Goal: Information Seeking & Learning: Learn about a topic

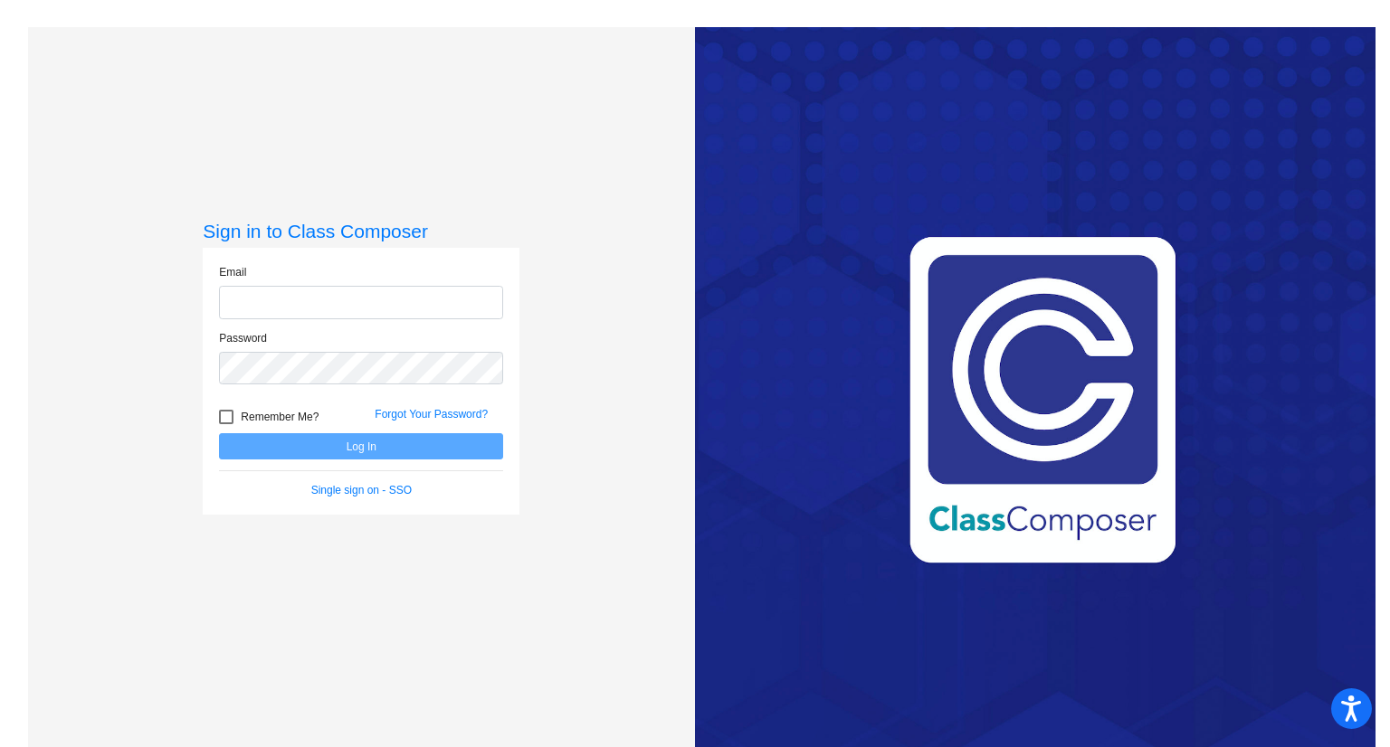
type input "[PERSON_NAME][EMAIL_ADDRESS][PERSON_NAME][DOMAIN_NAME]"
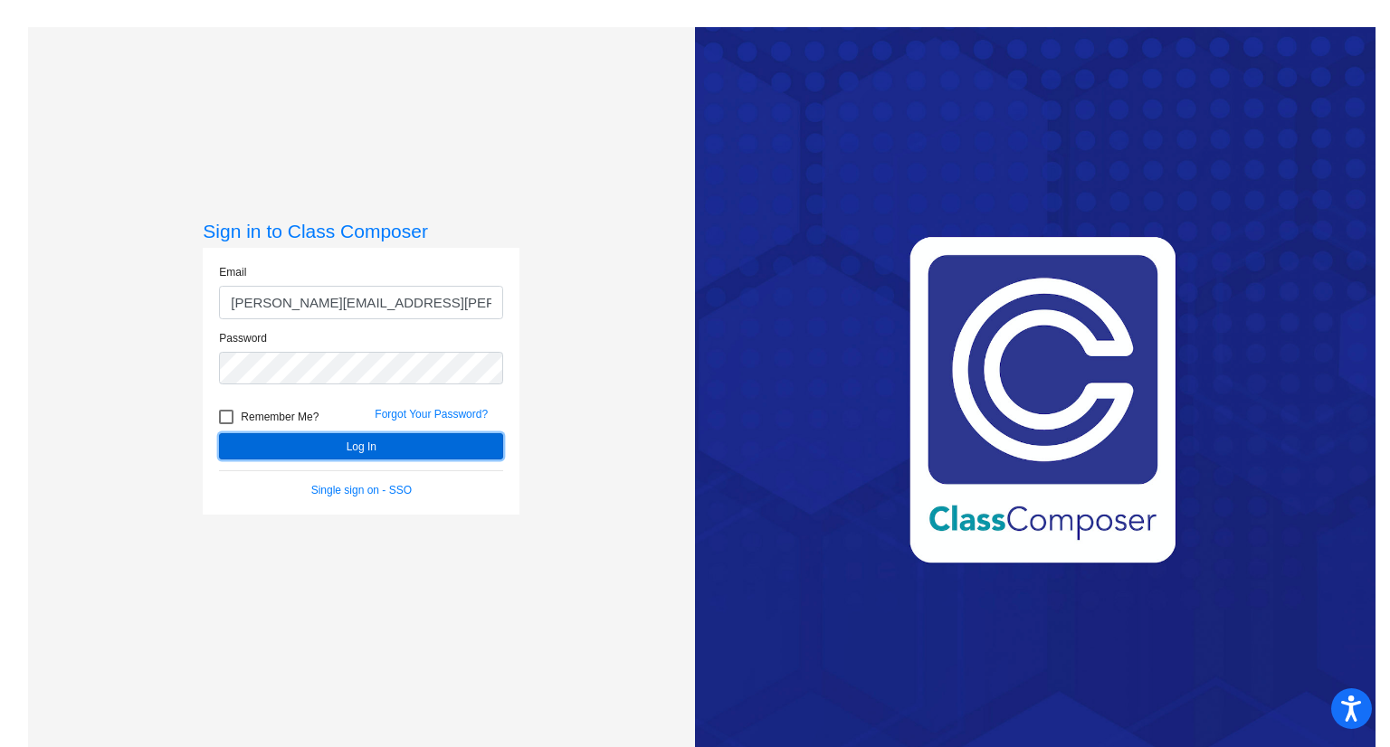
click at [334, 451] on button "Log In" at bounding box center [361, 446] width 284 height 26
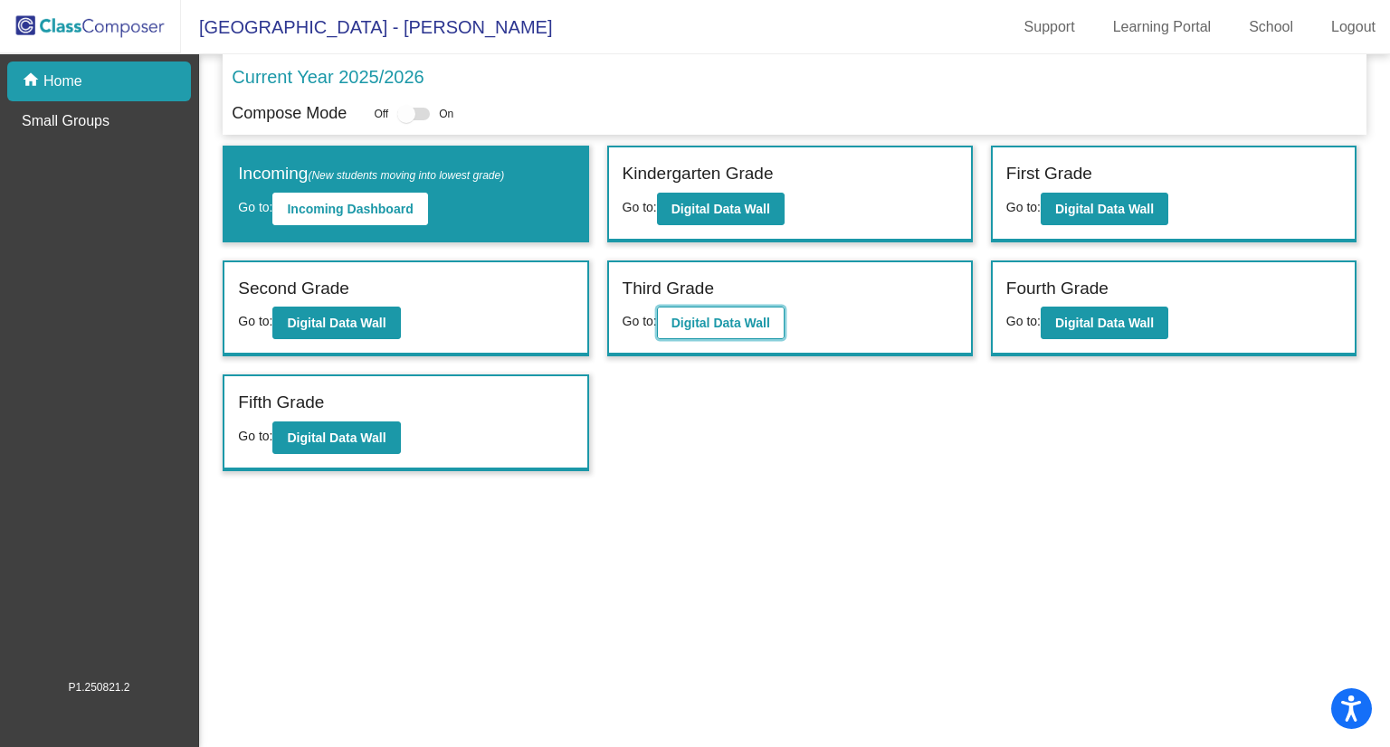
click at [727, 320] on b "Digital Data Wall" at bounding box center [720, 323] width 99 height 14
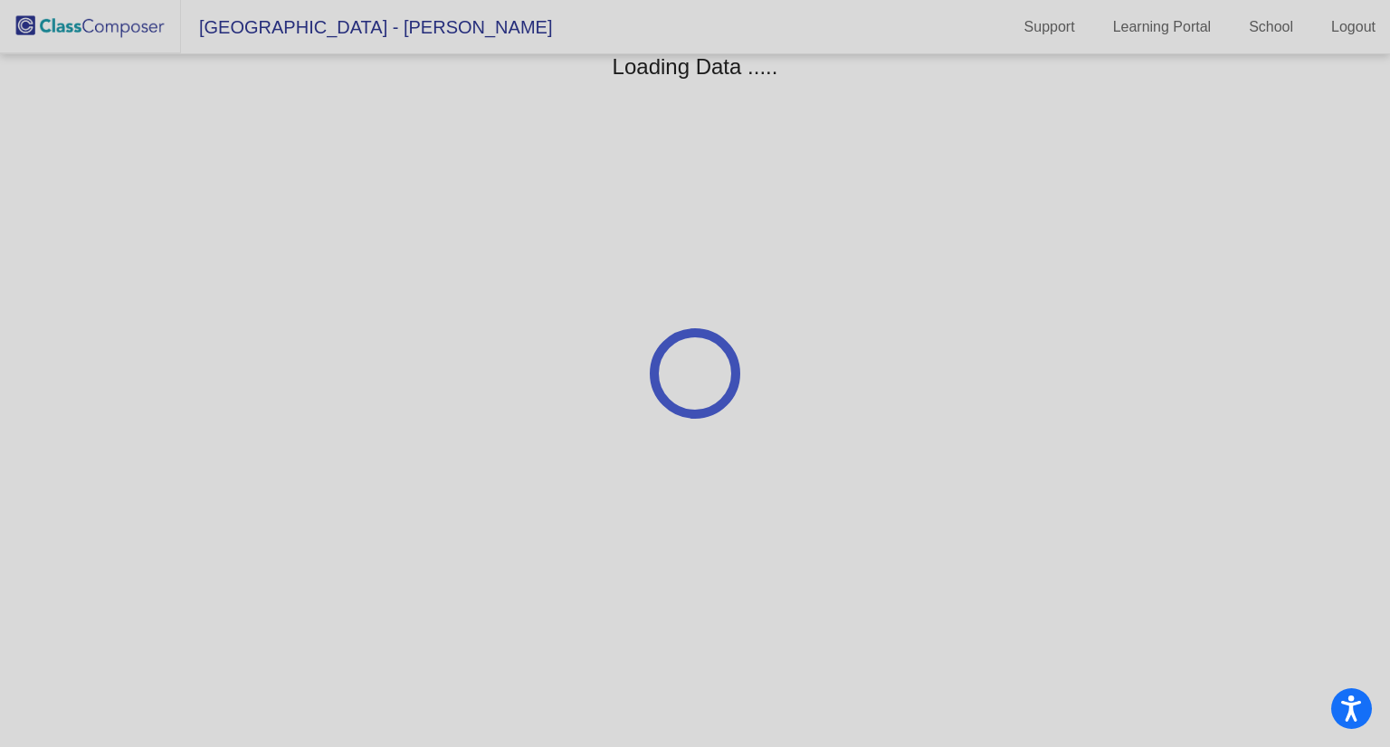
click at [74, 27] on img at bounding box center [90, 26] width 181 height 53
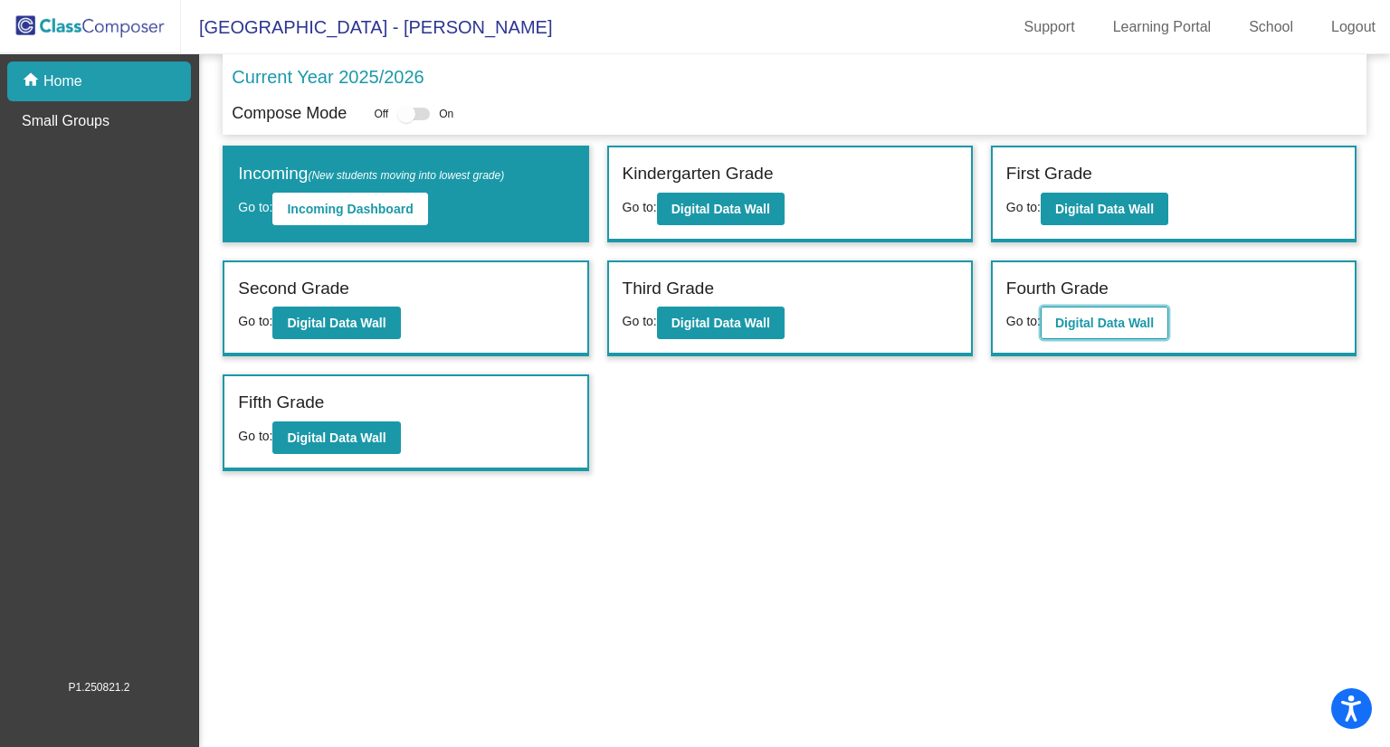
click at [1108, 319] on b "Digital Data Wall" at bounding box center [1104, 323] width 99 height 14
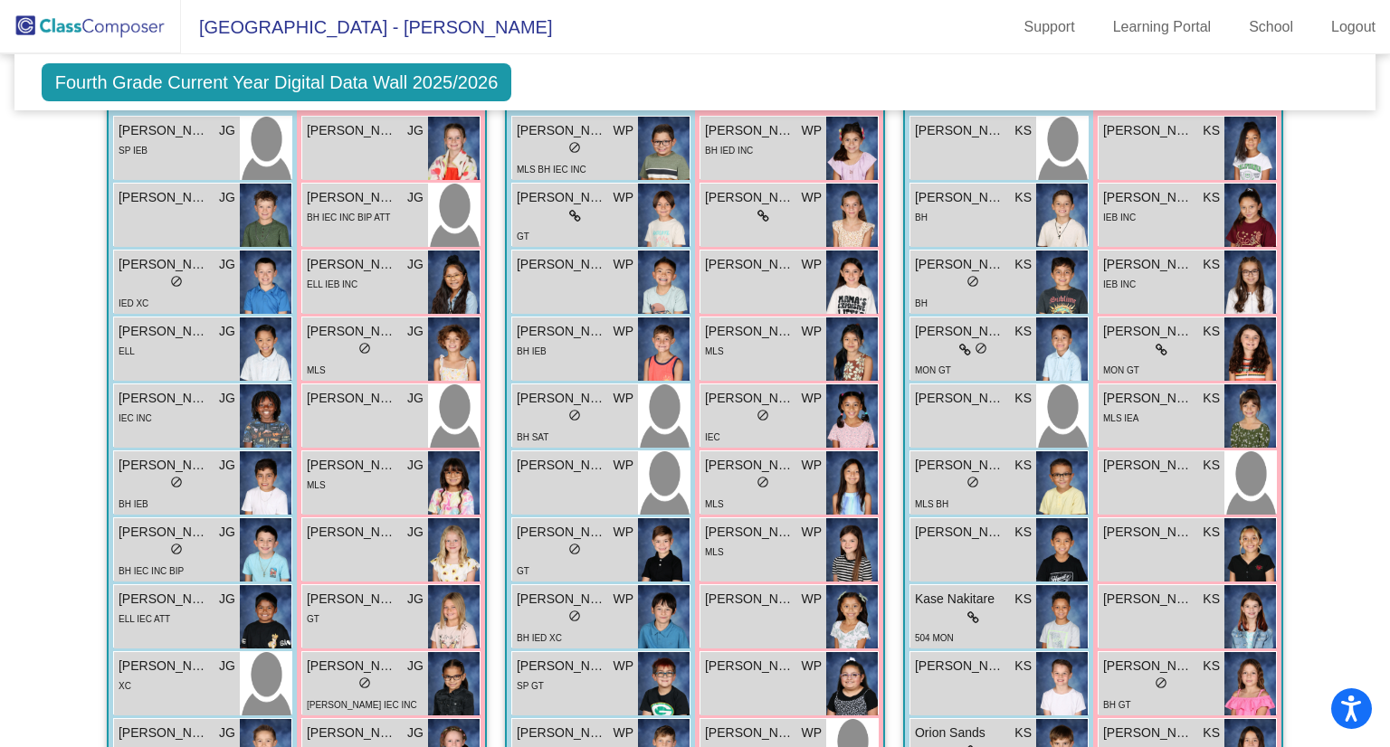
scroll to position [548, 0]
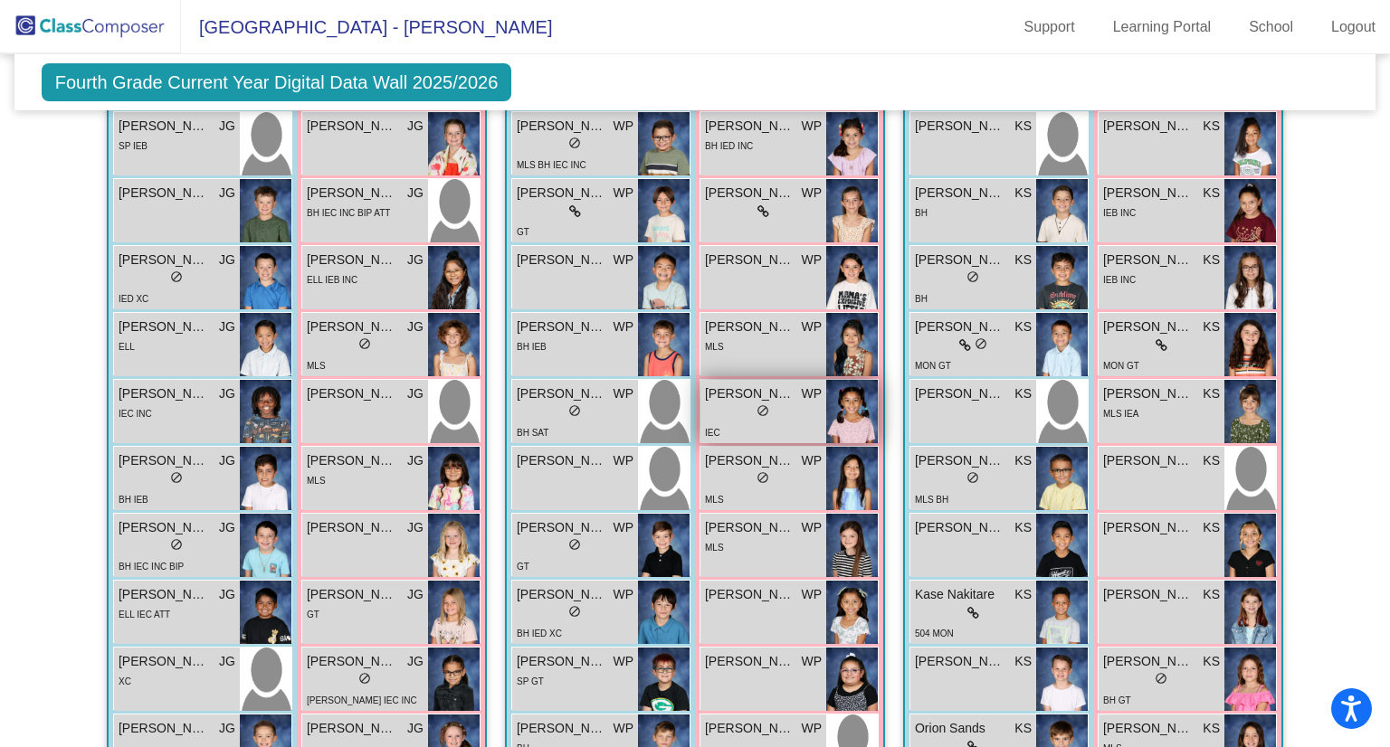
click at [776, 405] on div "lock do_not_disturb_alt" at bounding box center [763, 413] width 117 height 19
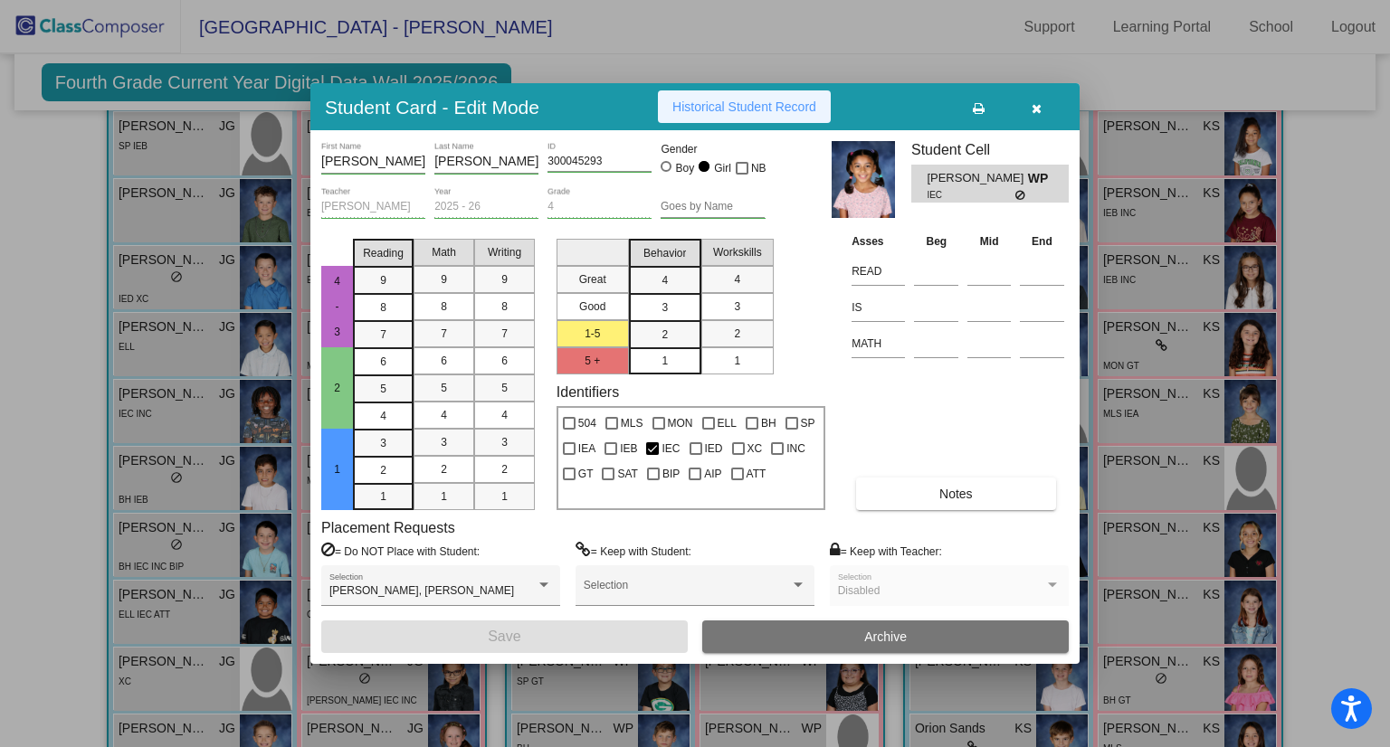
click at [724, 102] on span "Historical Student Record" at bounding box center [744, 107] width 144 height 14
click at [1040, 111] on icon "button" at bounding box center [1037, 108] width 10 height 13
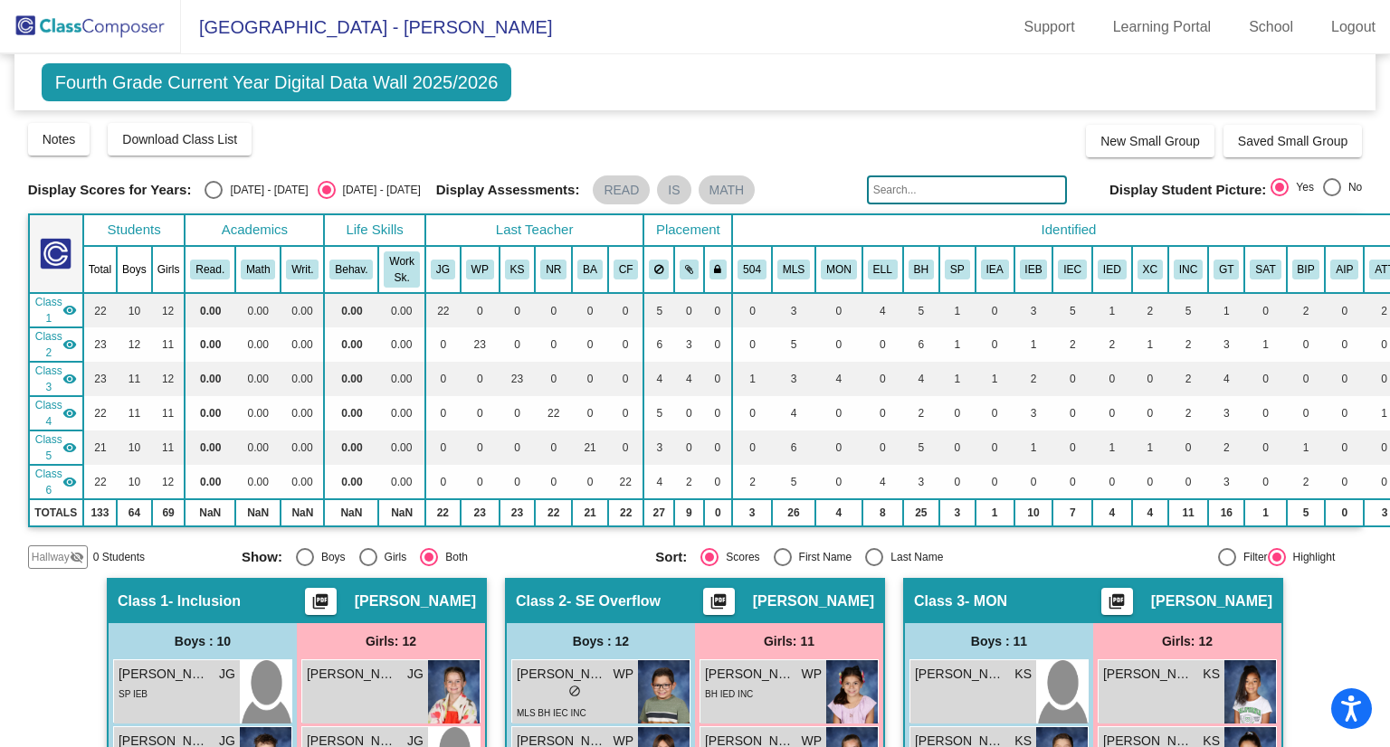
scroll to position [604, 0]
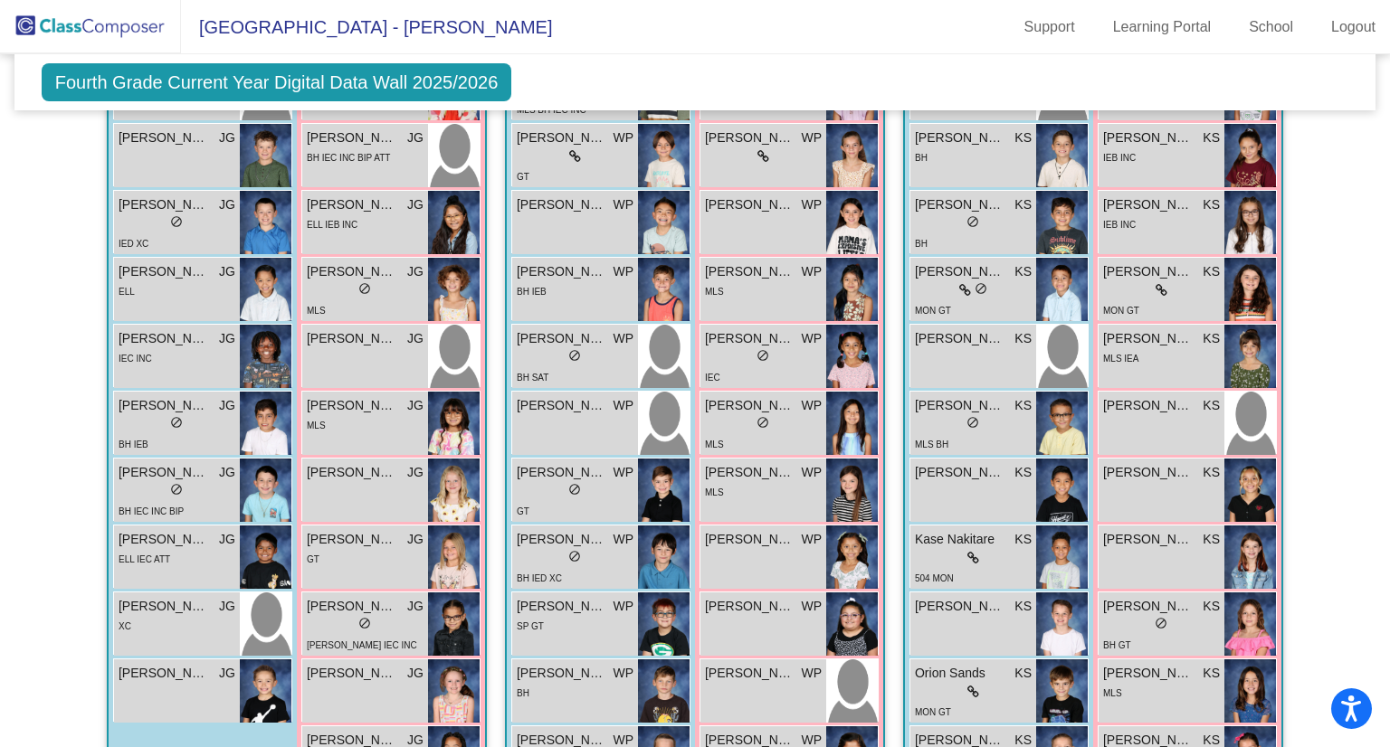
click at [167, 458] on div "[PERSON_NAME] [PERSON_NAME] lock do_not_disturb_alt BH IEC INC BIP" at bounding box center [202, 489] width 179 height 63
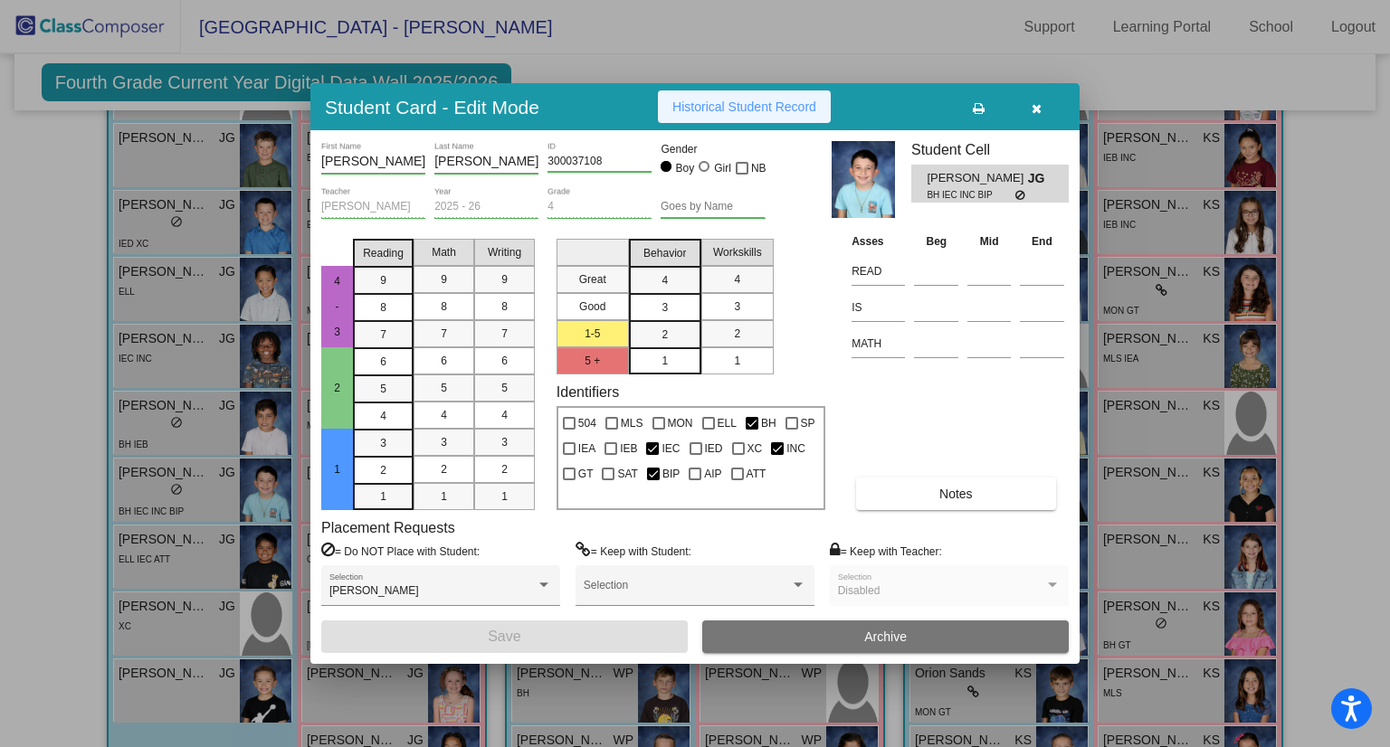
click at [738, 113] on span "Historical Student Record" at bounding box center [744, 107] width 144 height 14
click at [1032, 109] on icon "button" at bounding box center [1037, 108] width 10 height 13
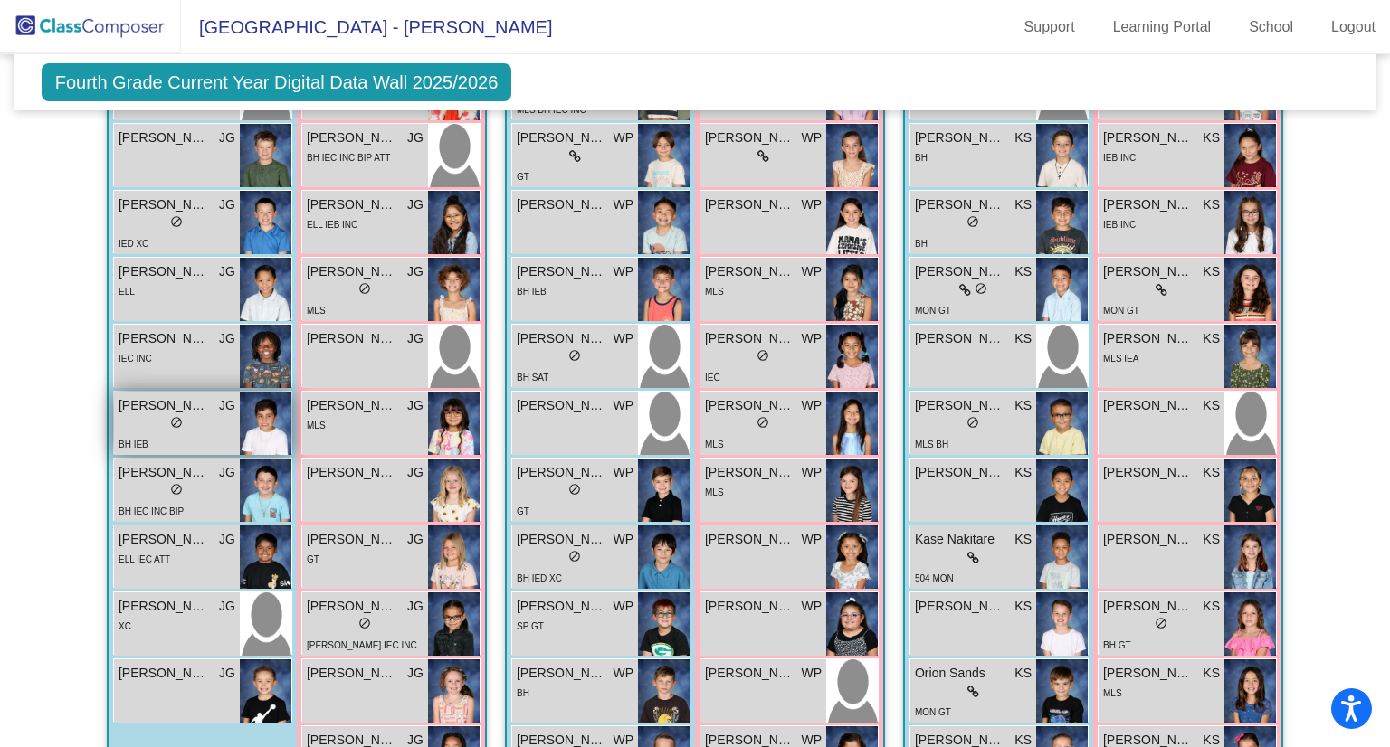
click at [177, 403] on span "[PERSON_NAME]" at bounding box center [164, 405] width 90 height 19
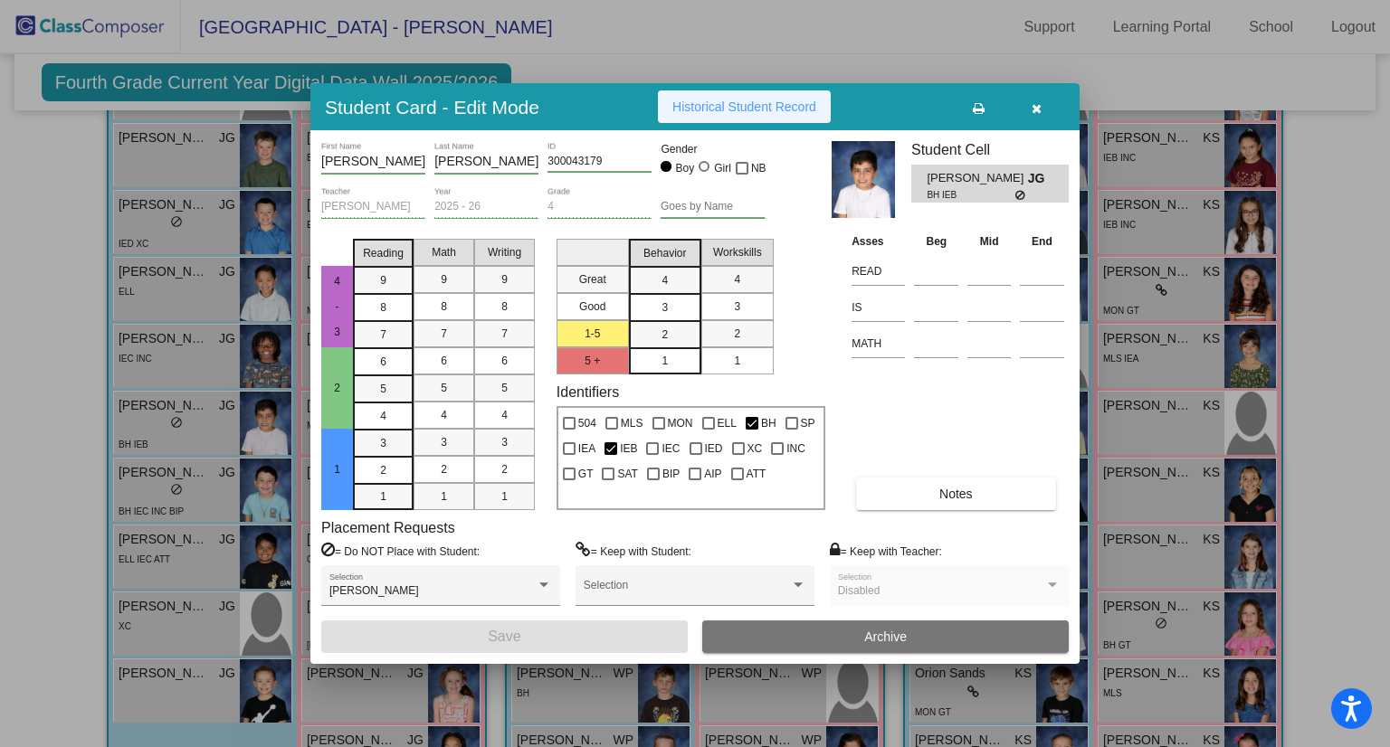
click at [726, 106] on span "Historical Student Record" at bounding box center [744, 107] width 144 height 14
click at [1041, 108] on icon "button" at bounding box center [1037, 108] width 10 height 13
